Goal: Information Seeking & Learning: Learn about a topic

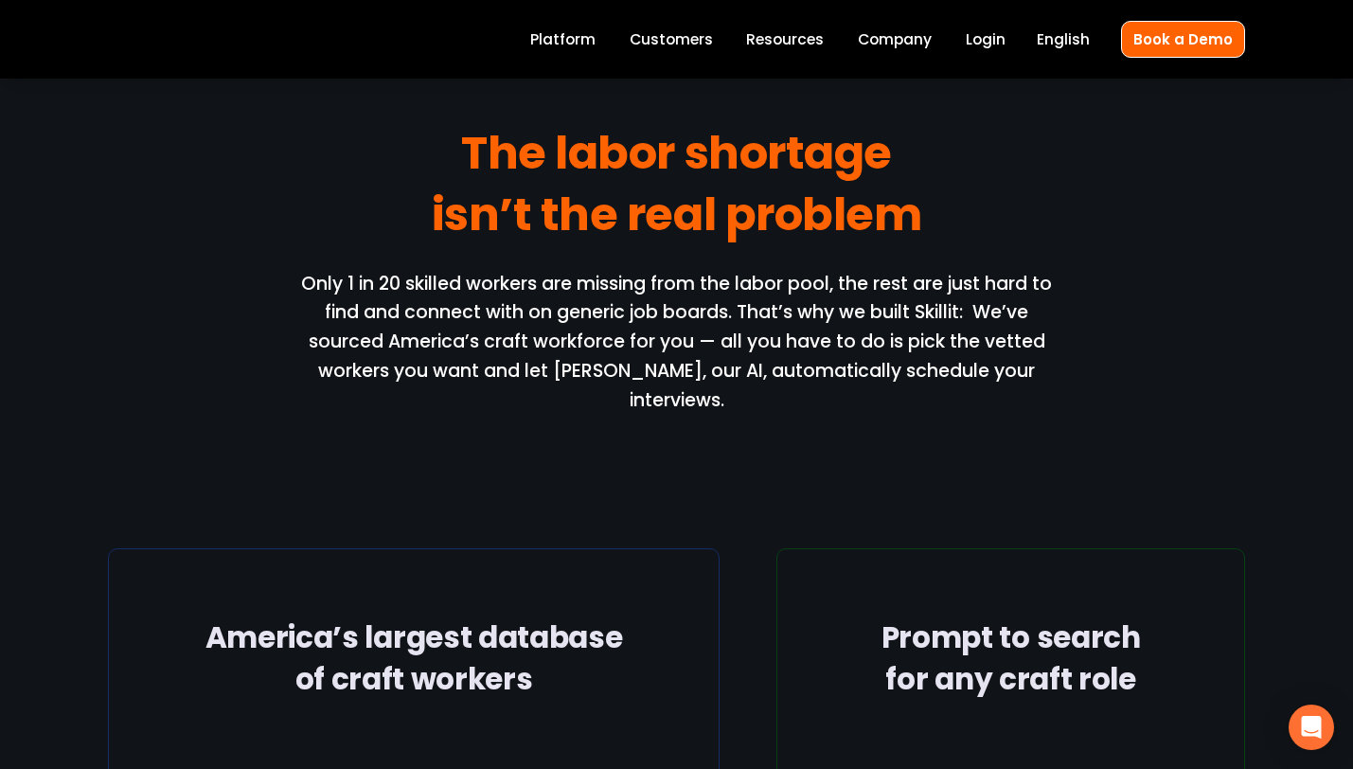
scroll to position [1989, 0]
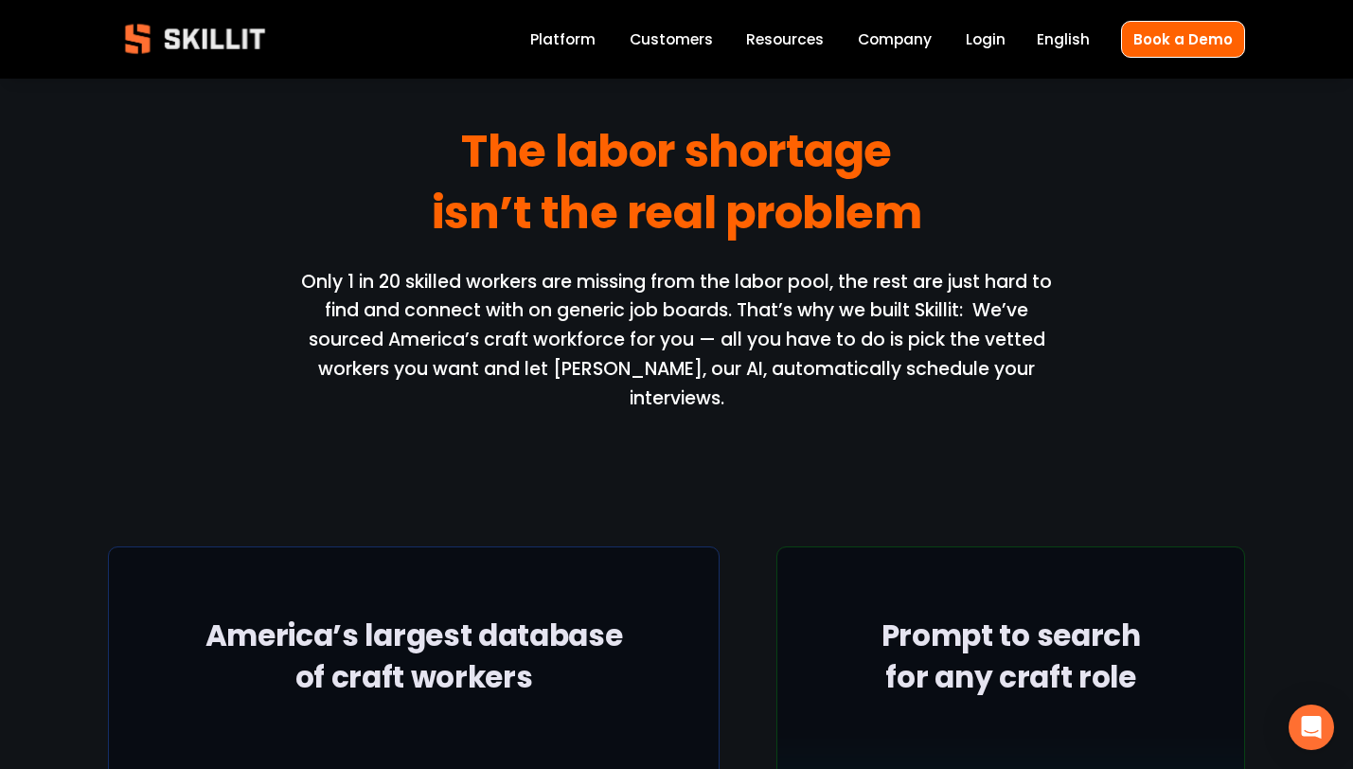
click at [596, 42] on link "Platform" at bounding box center [562, 40] width 65 height 26
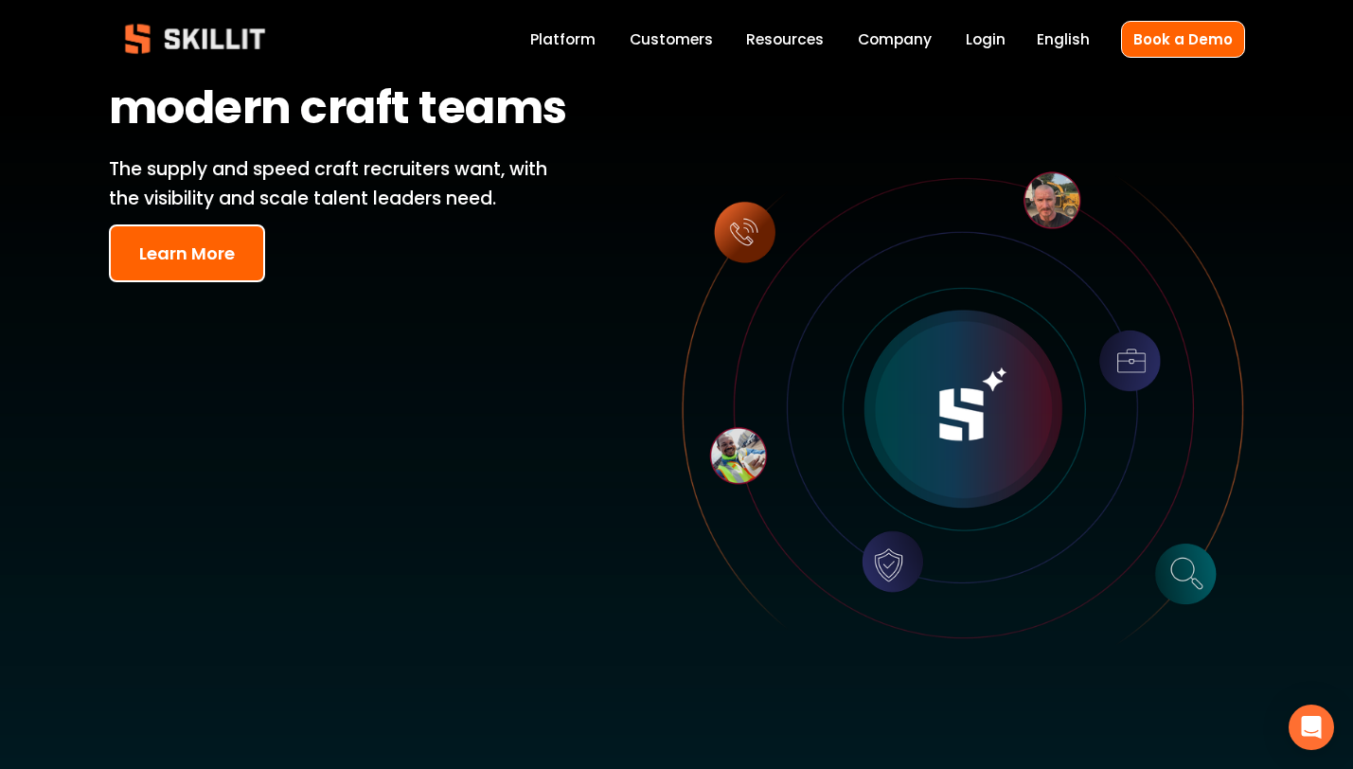
scroll to position [234, 0]
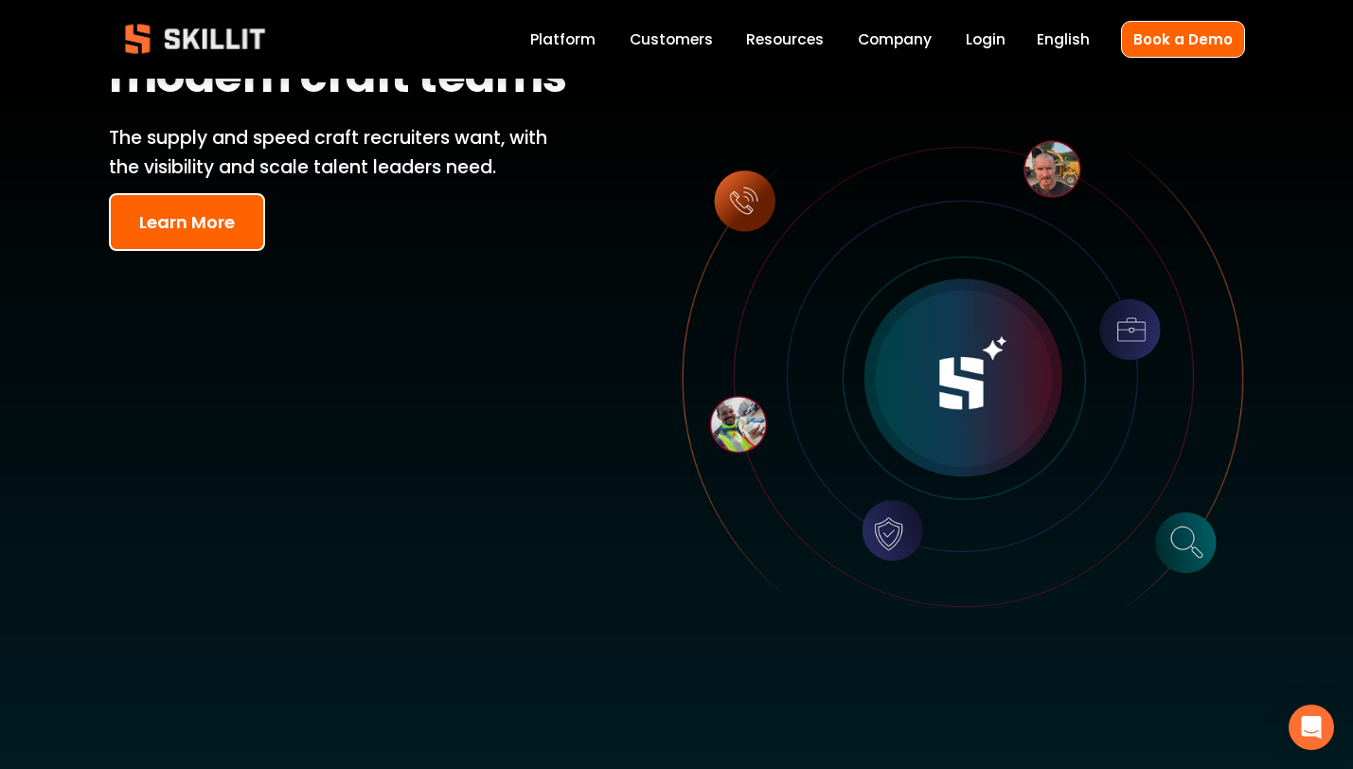
drag, startPoint x: 1005, startPoint y: 384, endPoint x: 838, endPoint y: 435, distance: 174.3
click at [838, 435] on div at bounding box center [963, 379] width 563 height 563
drag, startPoint x: 735, startPoint y: 423, endPoint x: 695, endPoint y: 431, distance: 40.5
click at [695, 431] on div at bounding box center [963, 379] width 563 height 563
click at [738, 189] on div at bounding box center [963, 379] width 563 height 563
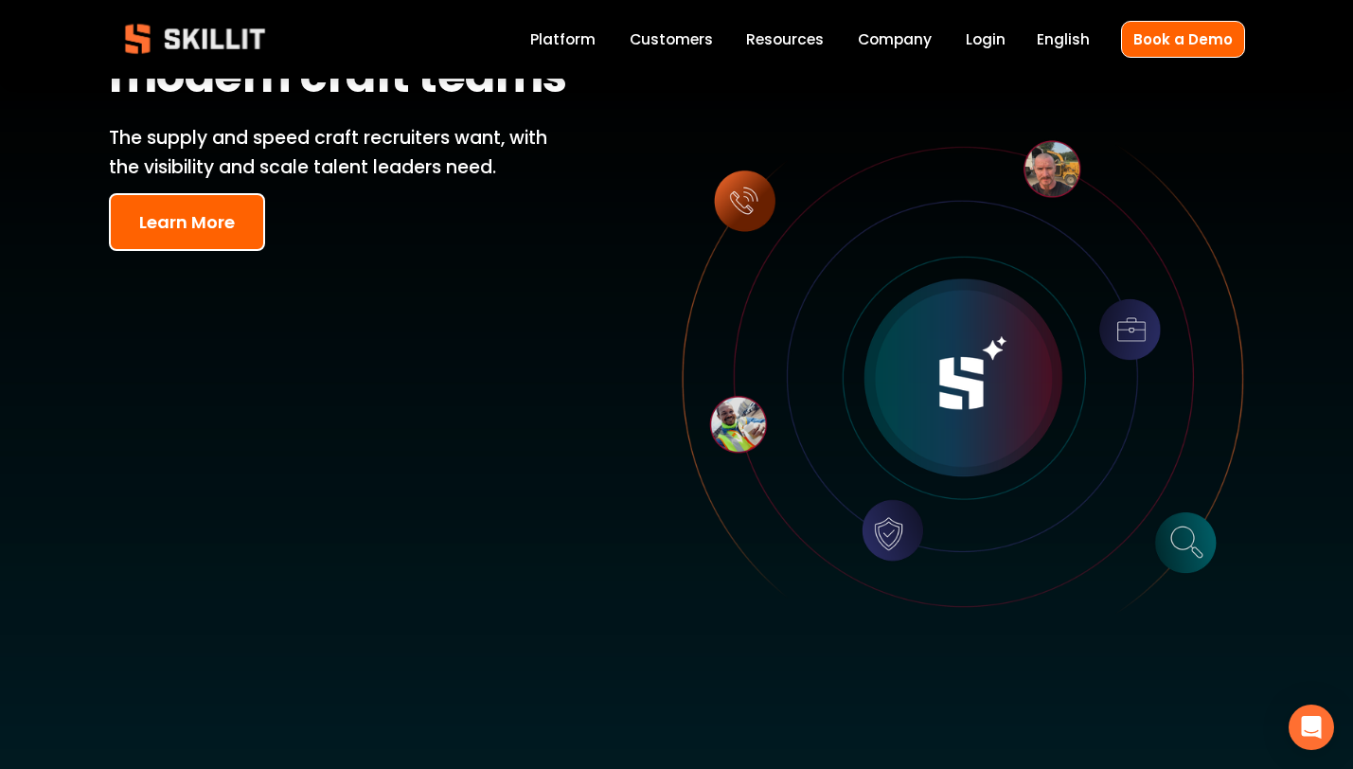
click at [738, 189] on div at bounding box center [963, 379] width 563 height 563
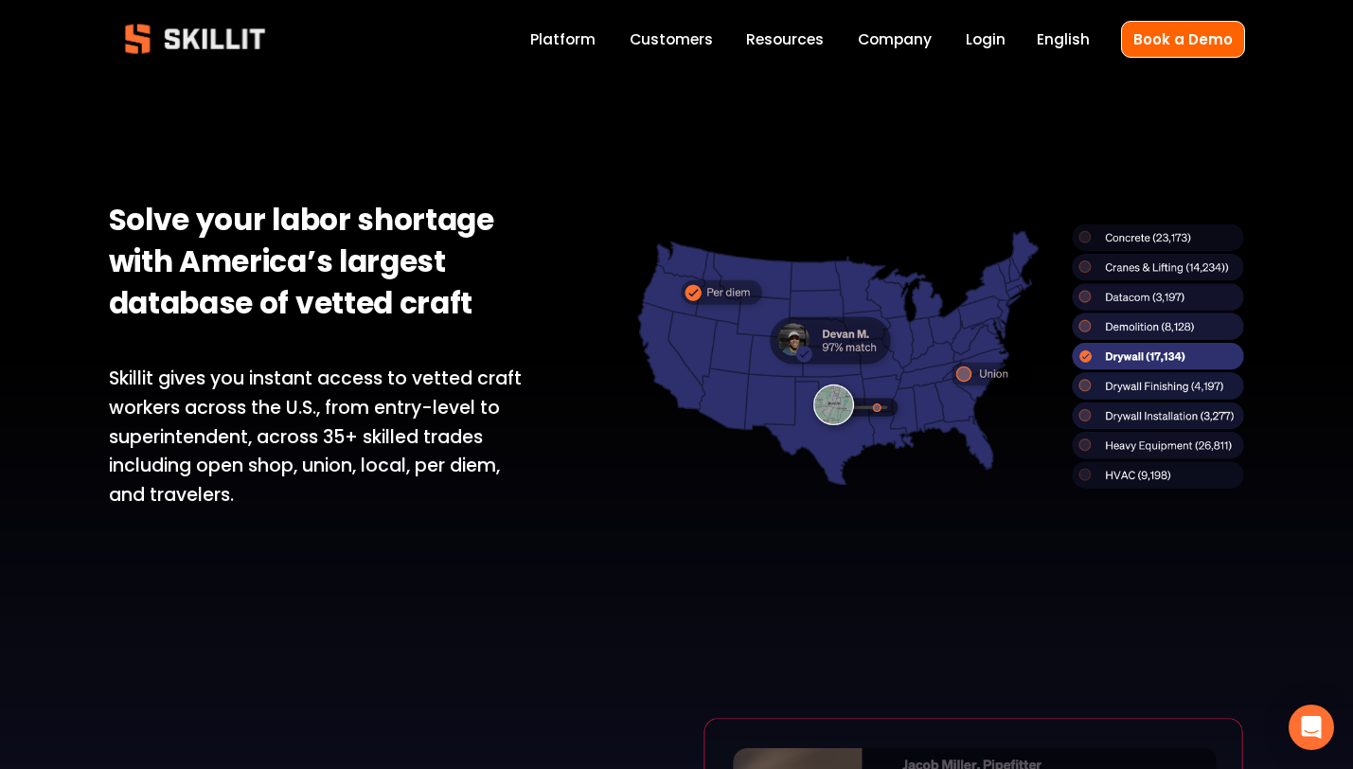
scroll to position [1212, 0]
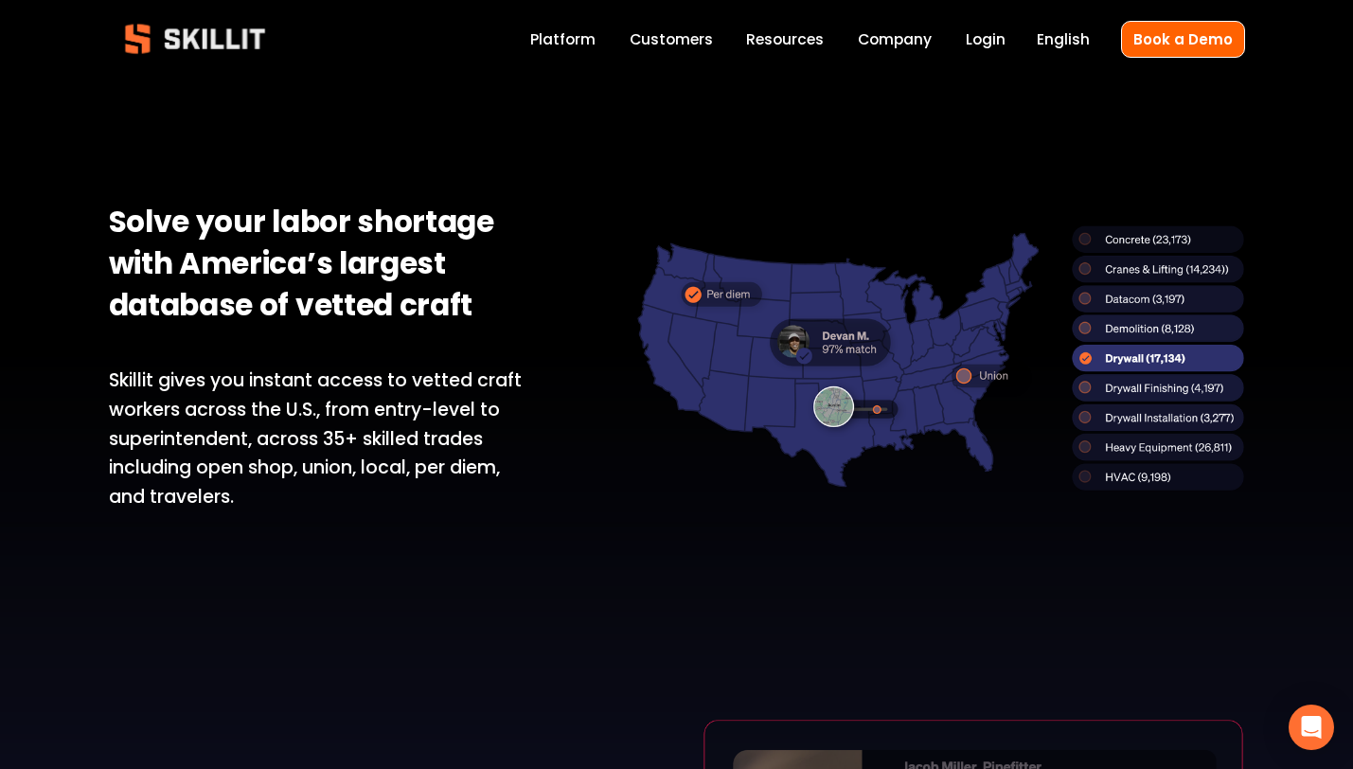
click at [1139, 413] on div at bounding box center [940, 357] width 608 height 265
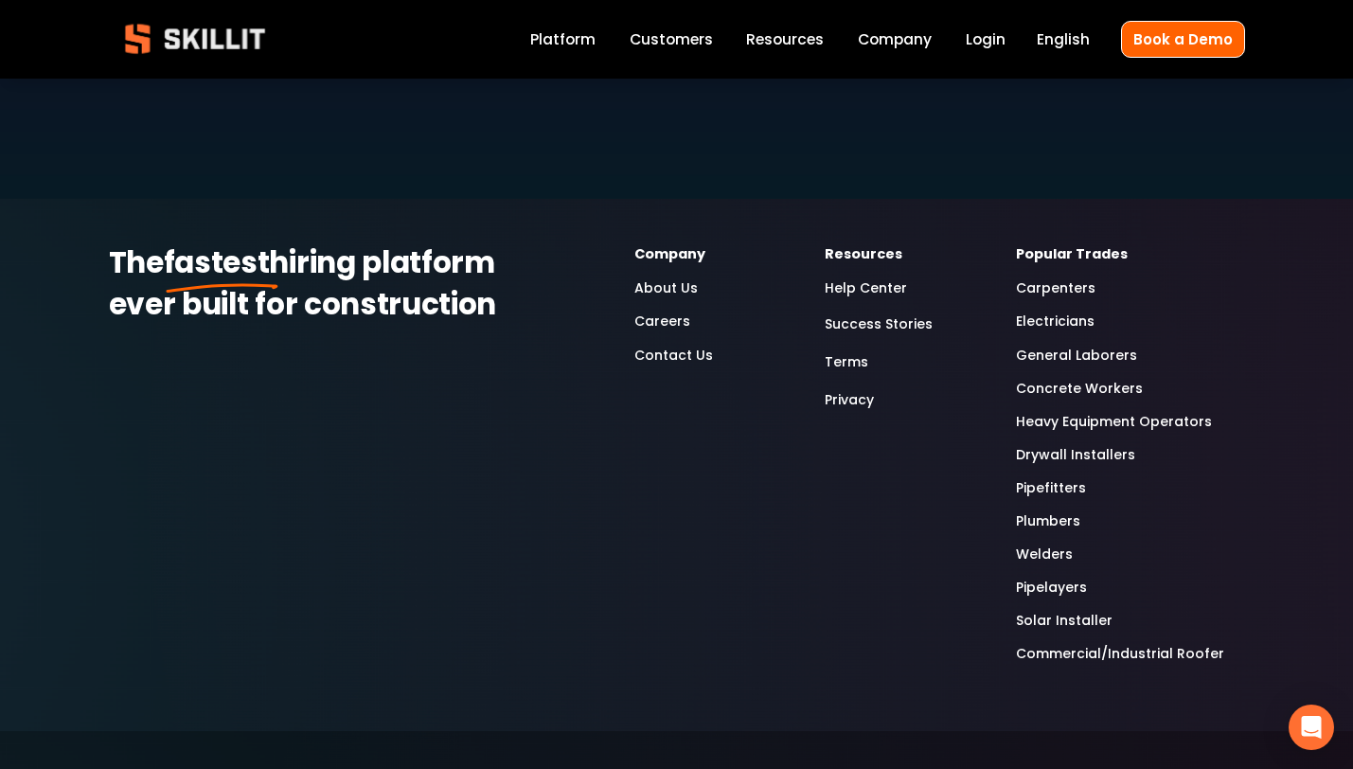
scroll to position [5508, 0]
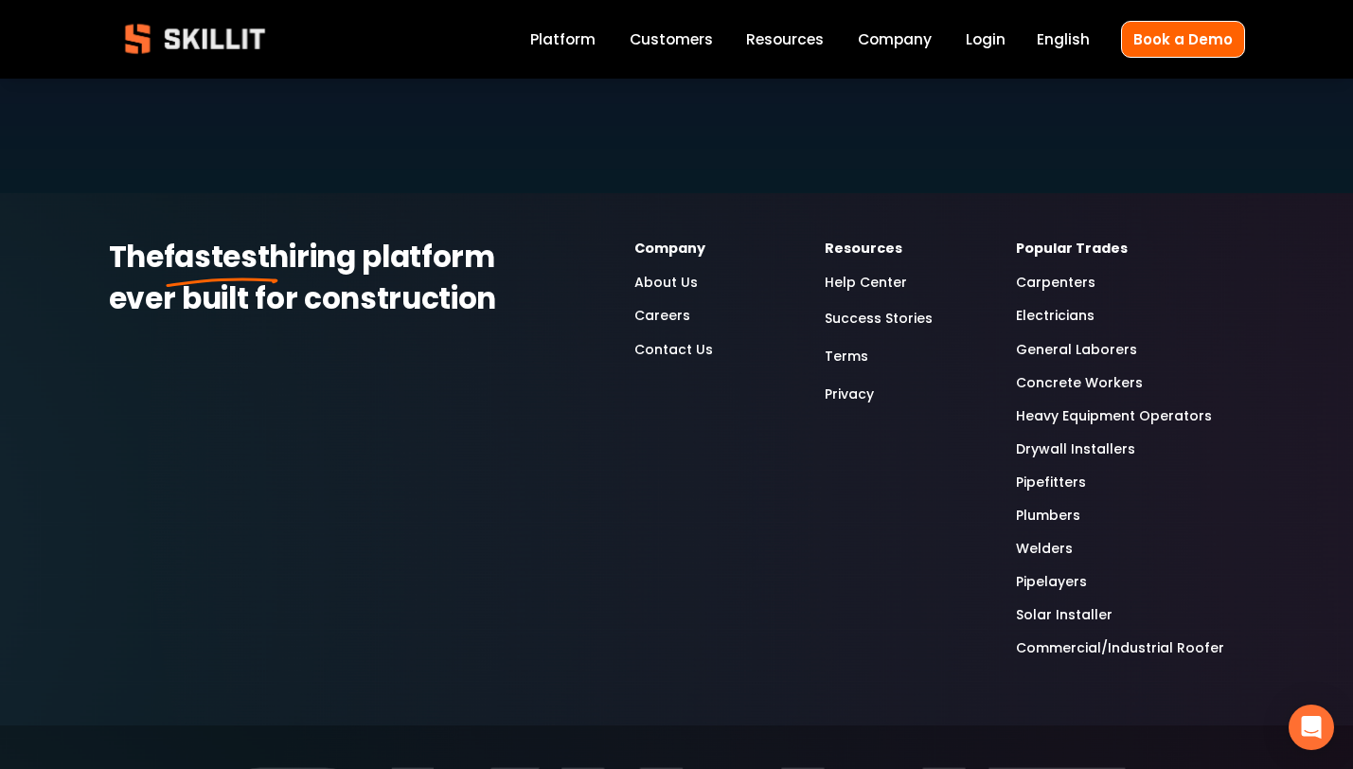
click at [1060, 339] on link "General Laborers" at bounding box center [1076, 350] width 121 height 22
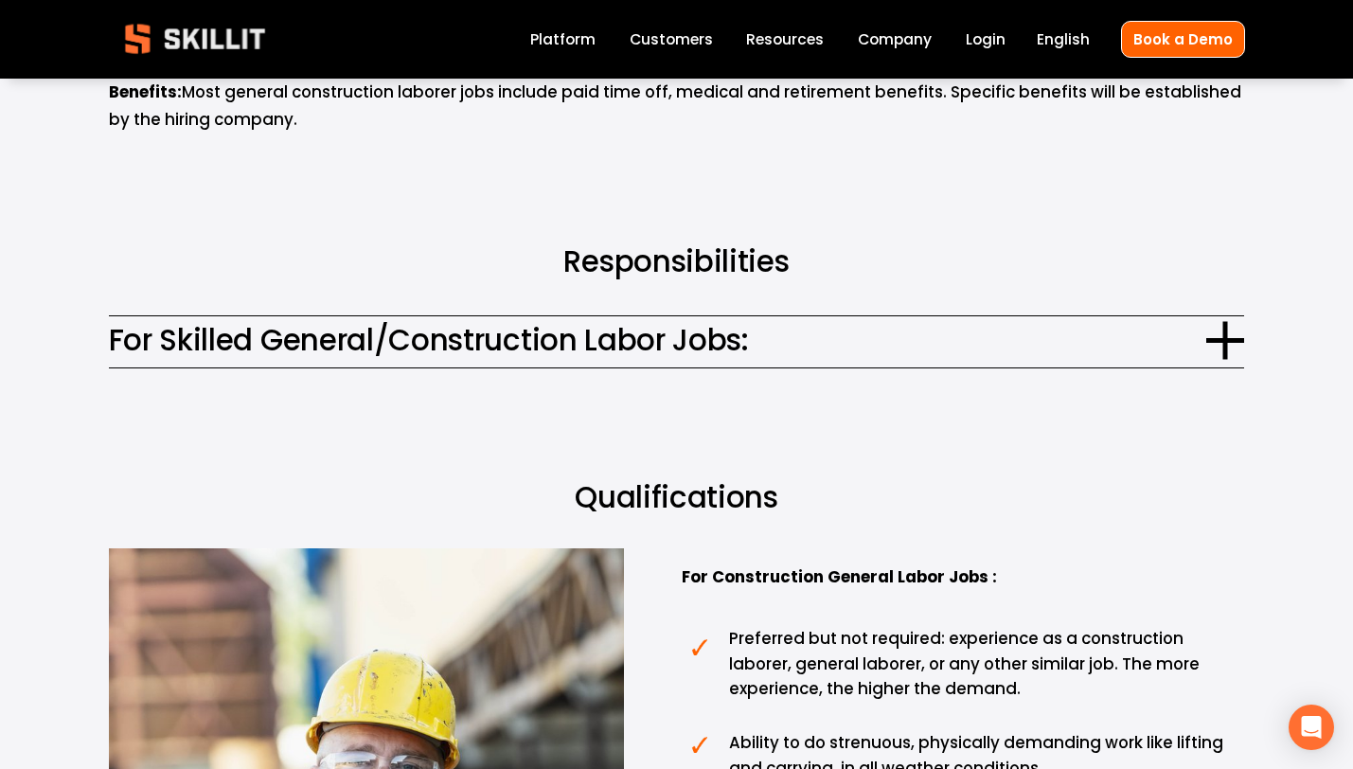
scroll to position [1013, 0]
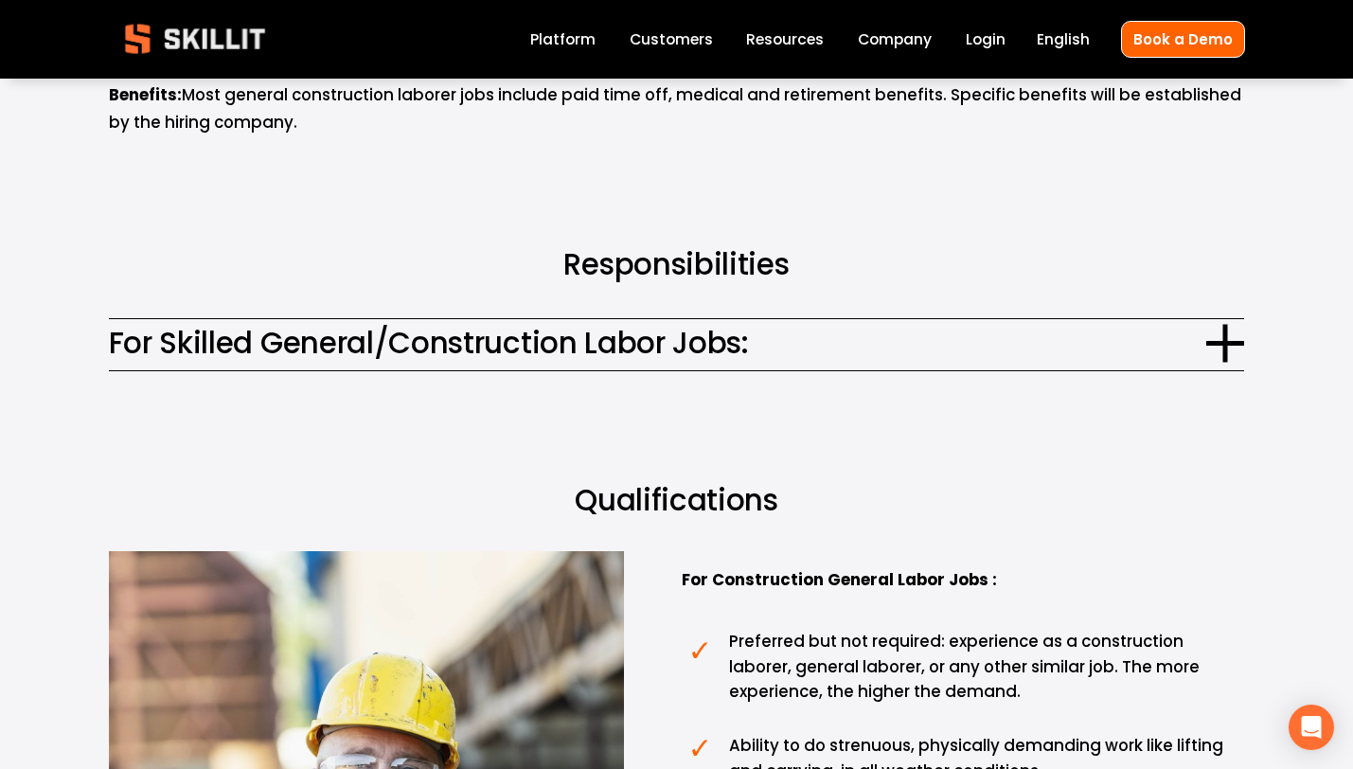
click at [1073, 326] on span "For Skilled General/Construction Labor Jobs:" at bounding box center [658, 343] width 1099 height 45
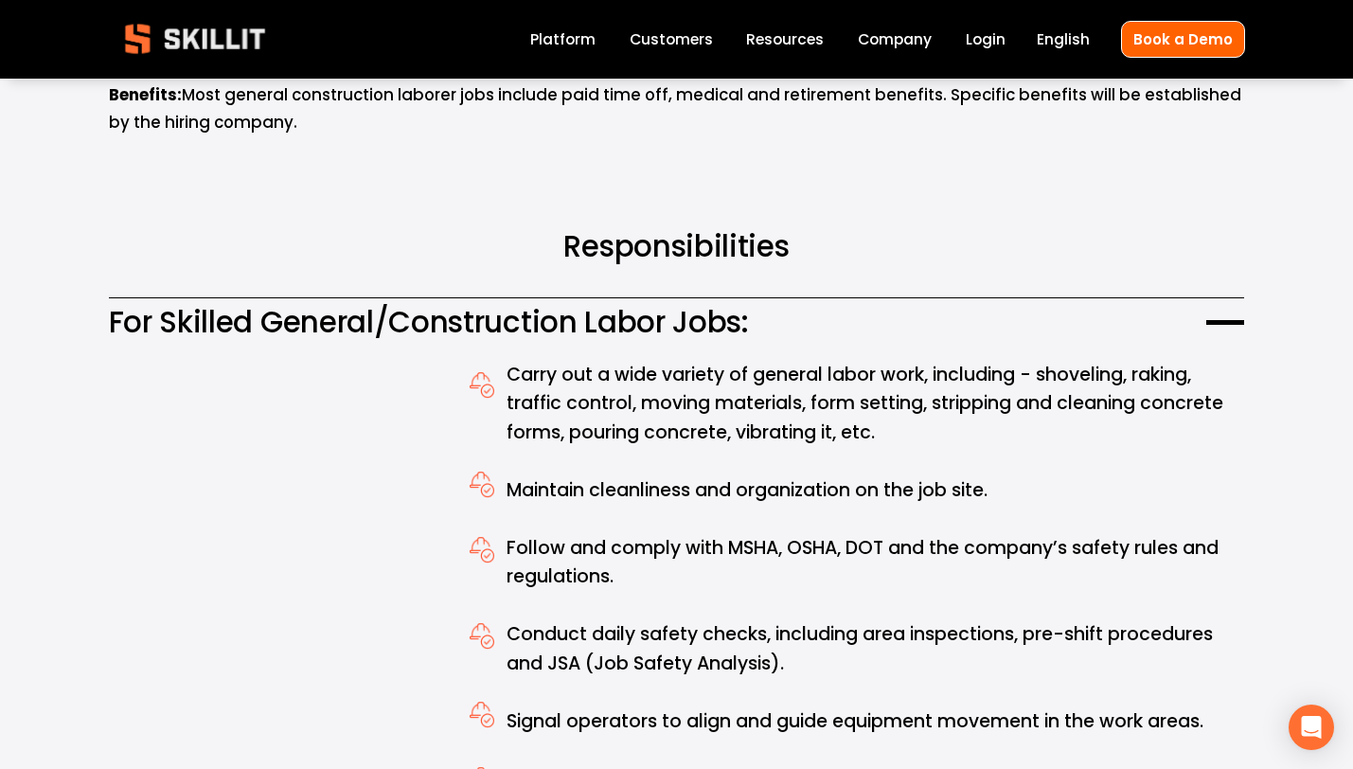
click at [1071, 329] on span "For Skilled General/Construction Labor Jobs:" at bounding box center [658, 322] width 1099 height 45
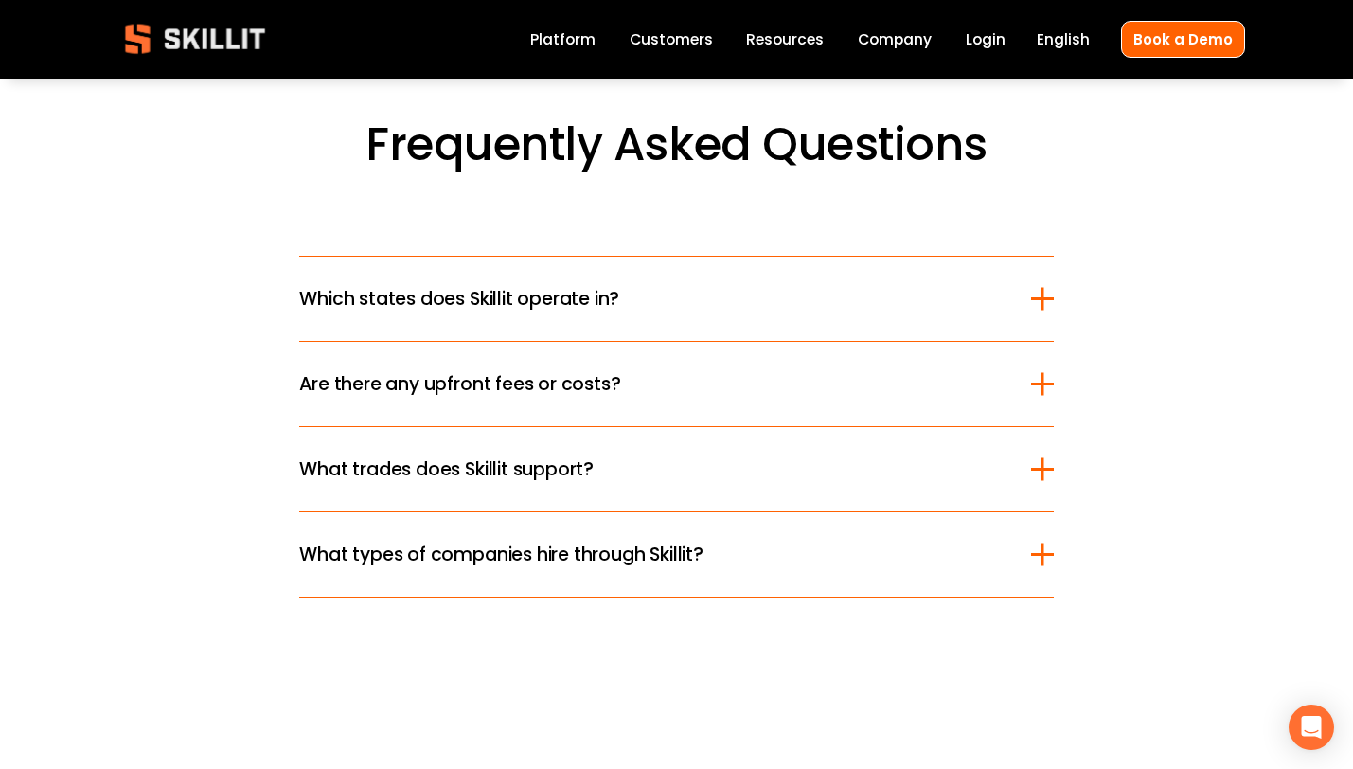
scroll to position [4282, 0]
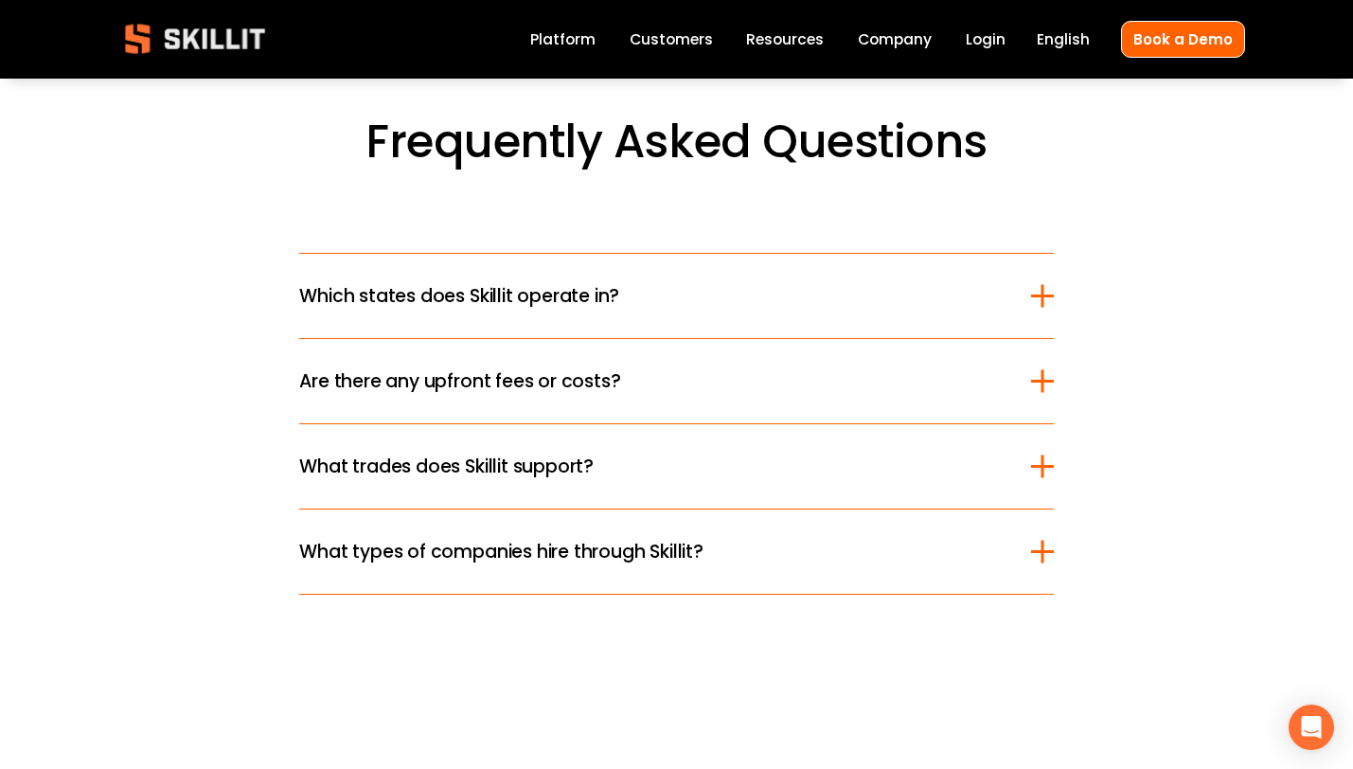
click at [888, 283] on button "Which states does Skillit operate in?" at bounding box center [676, 296] width 754 height 84
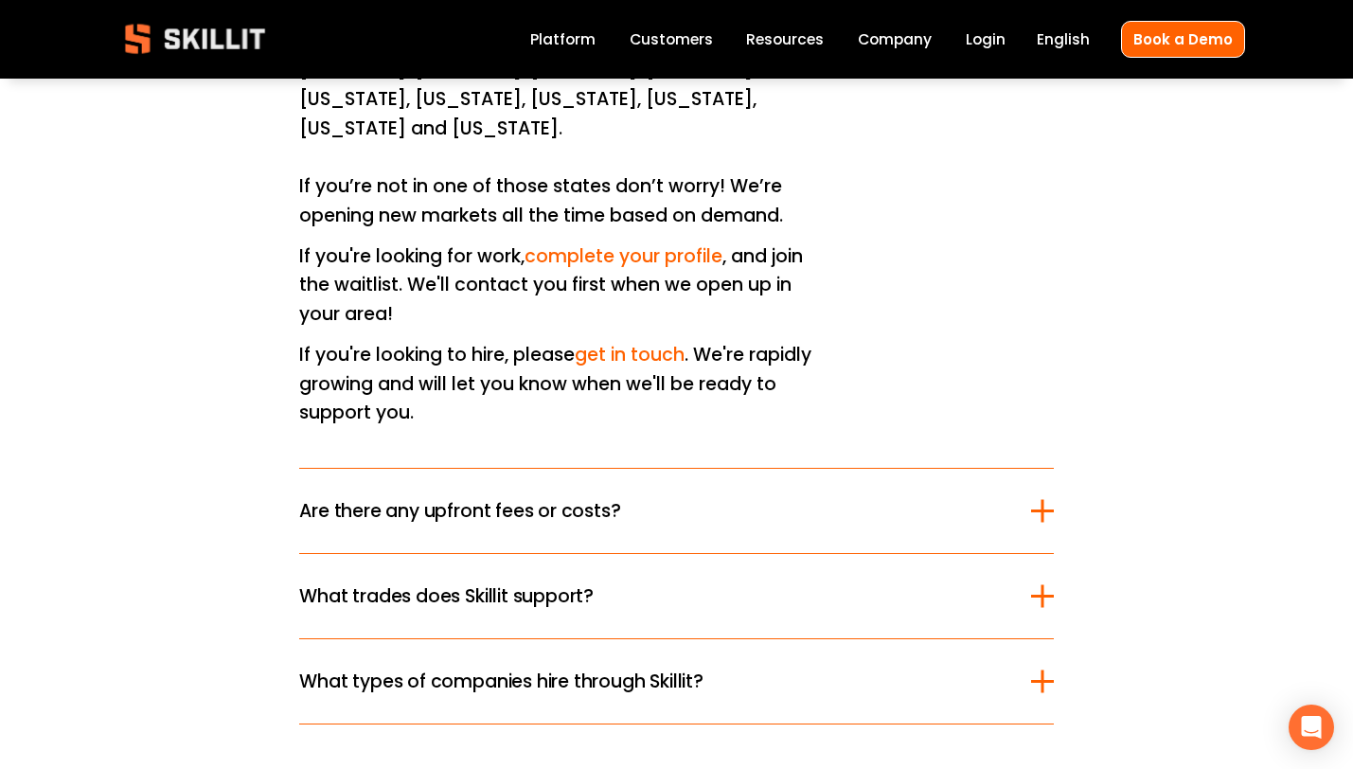
scroll to position [4607, 0]
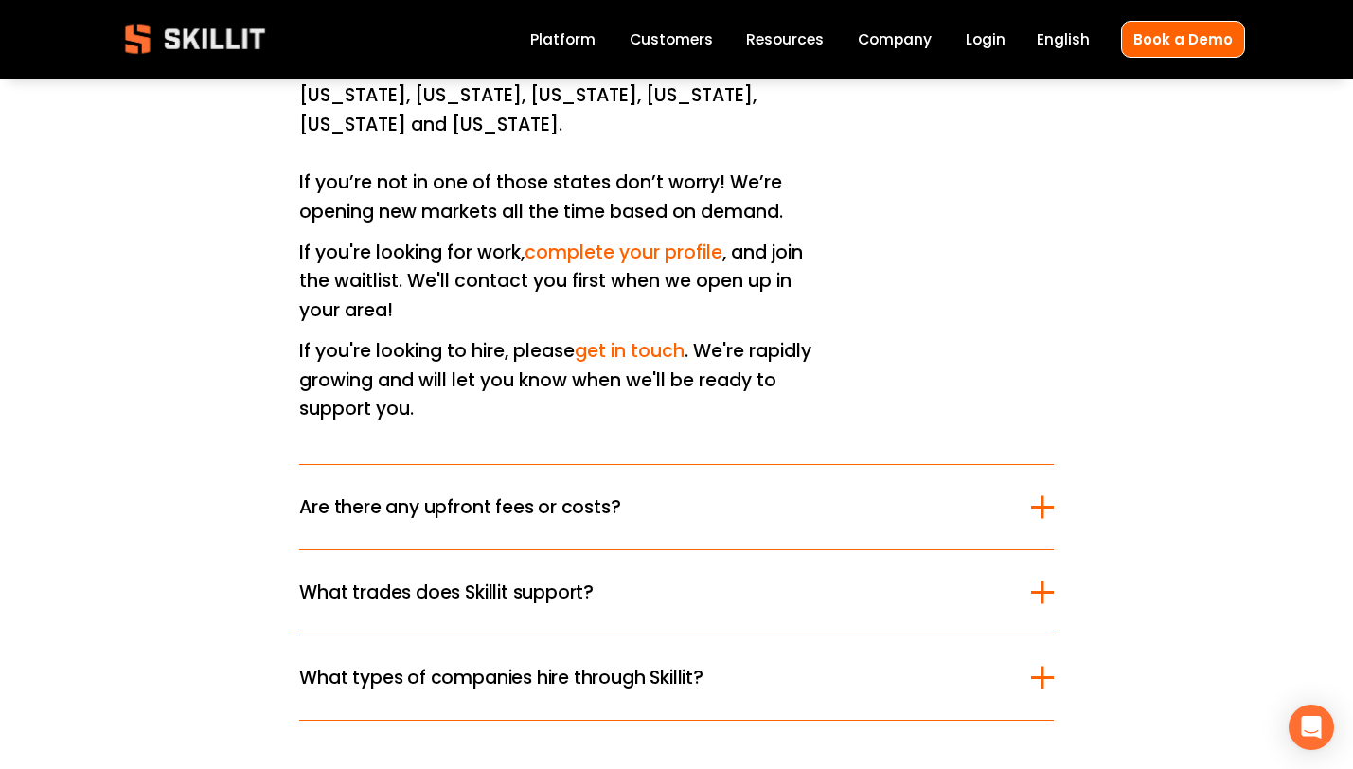
click at [653, 493] on span "Are there any upfront fees or costs?" at bounding box center [664, 506] width 731 height 27
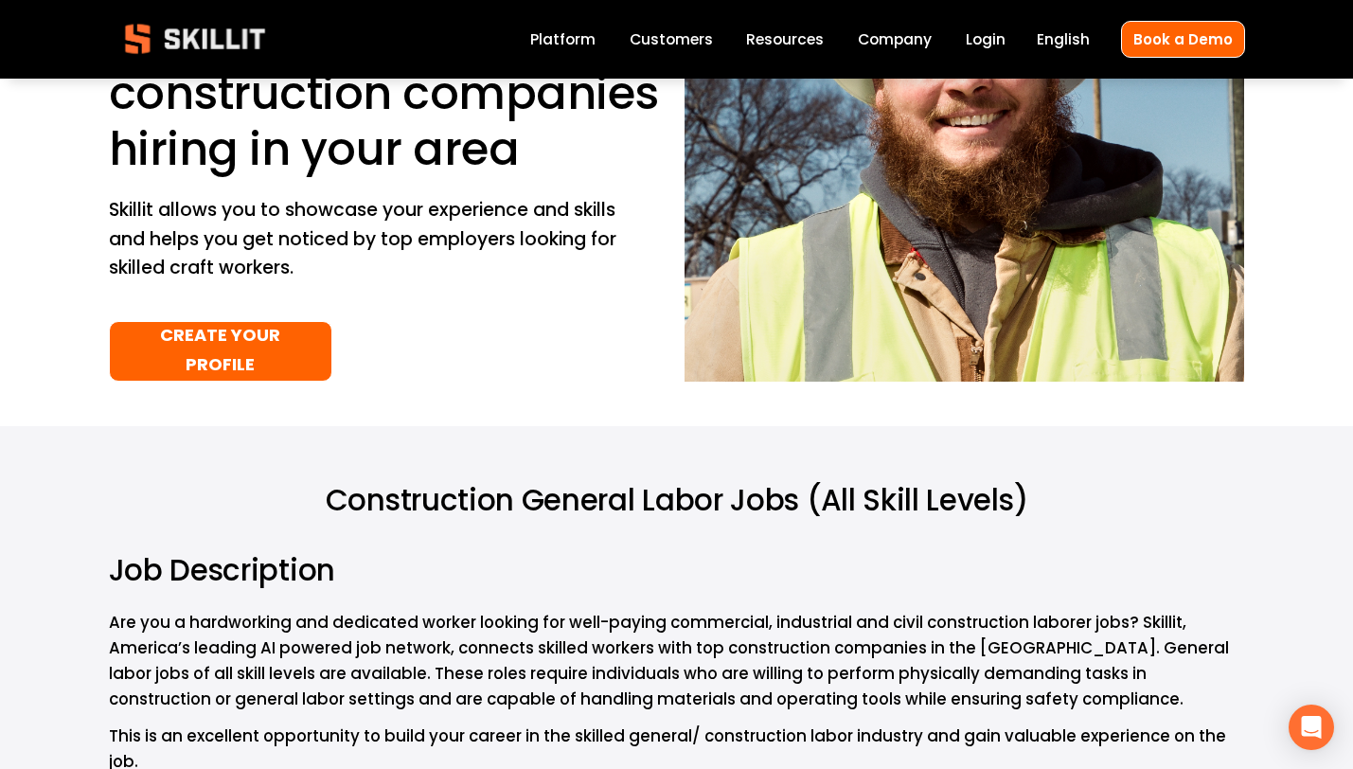
scroll to position [0, 0]
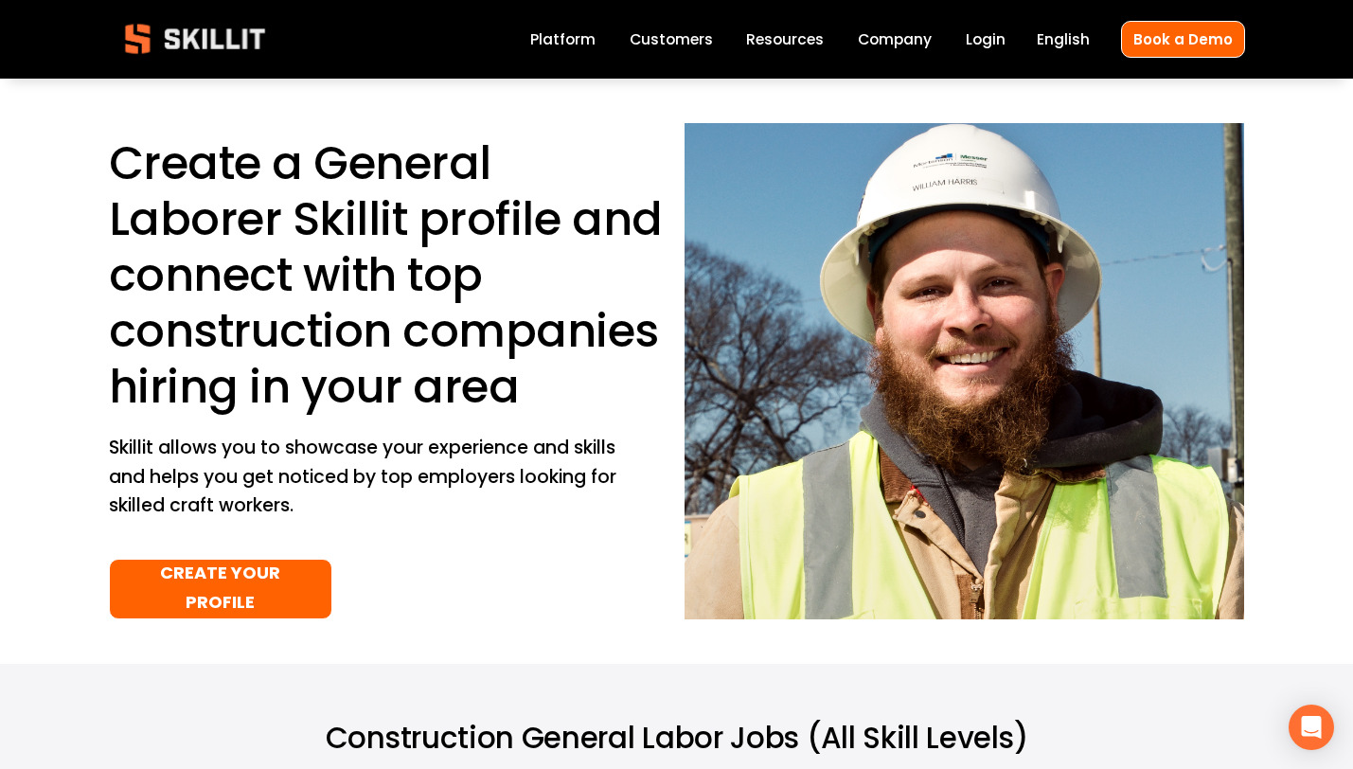
click at [899, 40] on link "Company" at bounding box center [895, 40] width 74 height 26
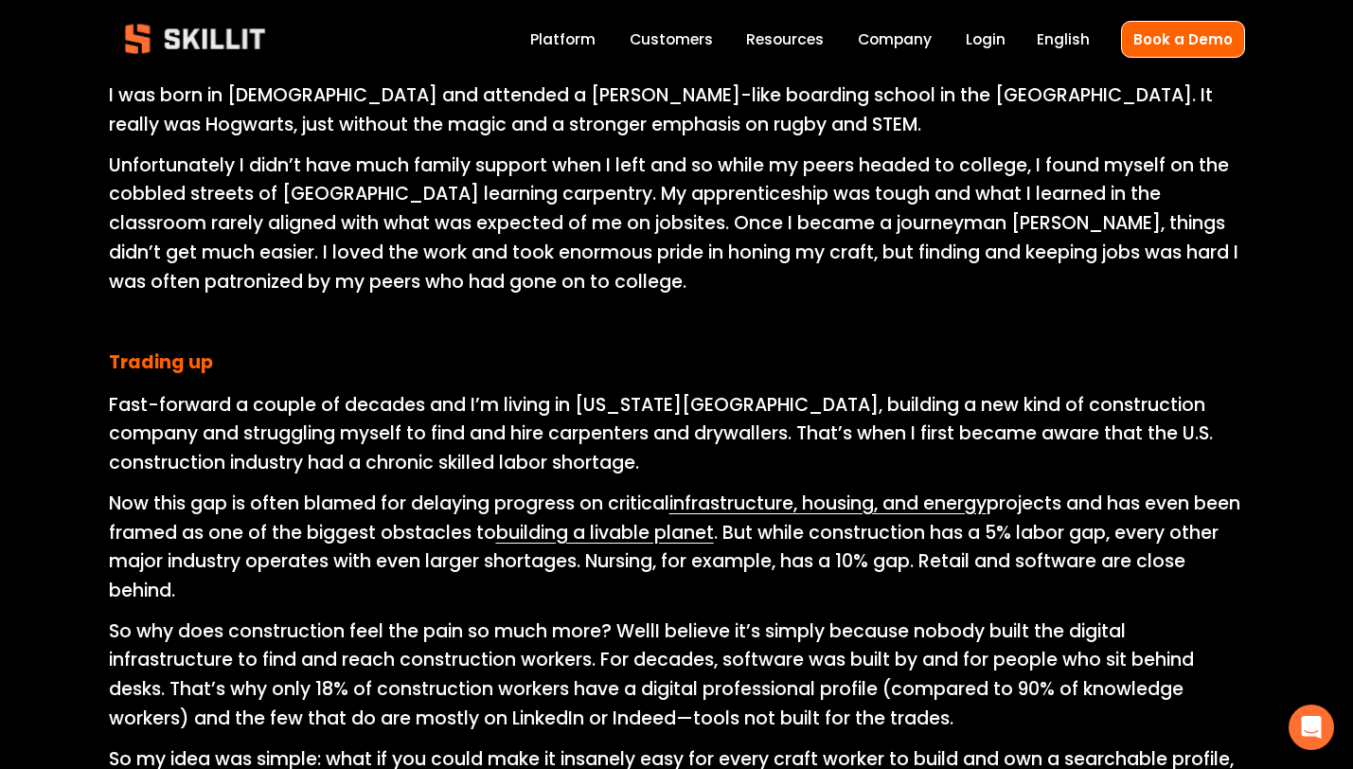
scroll to position [955, 0]
